Goal: Task Accomplishment & Management: Manage account settings

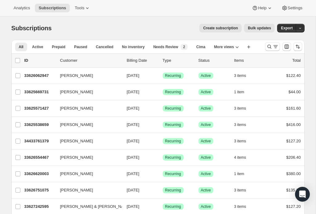
click at [89, 141] on button "[PERSON_NAME]" at bounding box center [88, 141] width 62 height 10
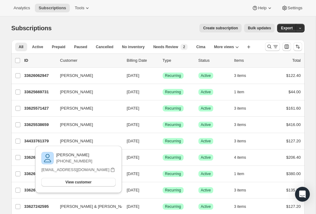
click at [60, 156] on p "[PERSON_NAME]" at bounding box center [74, 155] width 36 height 6
click at [34, 141] on p "34433761379" at bounding box center [39, 141] width 31 height 6
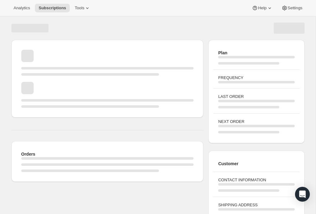
click at [38, 142] on div "Orders" at bounding box center [107, 161] width 193 height 41
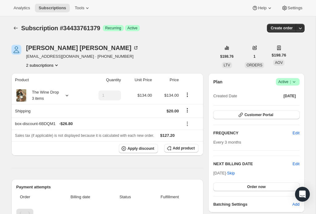
click at [44, 93] on div "The Wine Drop 3 items" at bounding box center [44, 95] width 32 height 12
click at [294, 164] on span "Edit" at bounding box center [296, 164] width 7 height 6
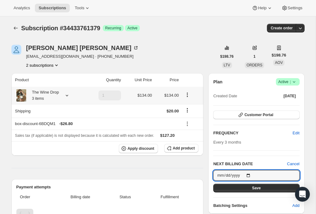
click at [234, 173] on input "[DATE]" at bounding box center [257, 175] width 86 height 11
type input "[DATE]"
click at [245, 189] on button "Save" at bounding box center [257, 188] width 86 height 9
